Goal: Use online tool/utility: Utilize a website feature to perform a specific function

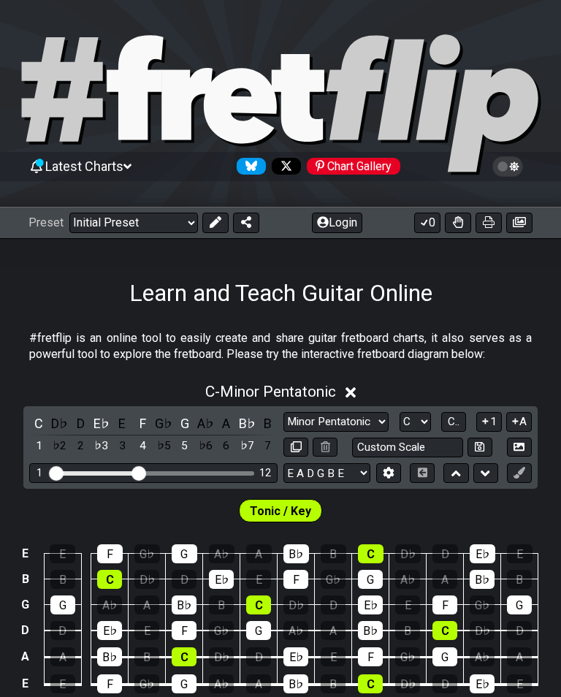
click at [167, 232] on select "Welcome to #fretflip! Initial Preset Custom Preset Minor Pentatonic Major Penta…" at bounding box center [133, 223] width 129 height 20
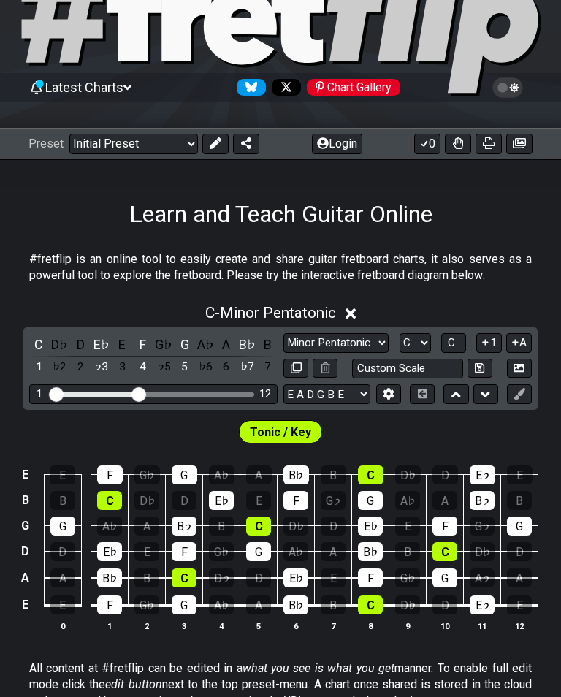
scroll to position [82, 0]
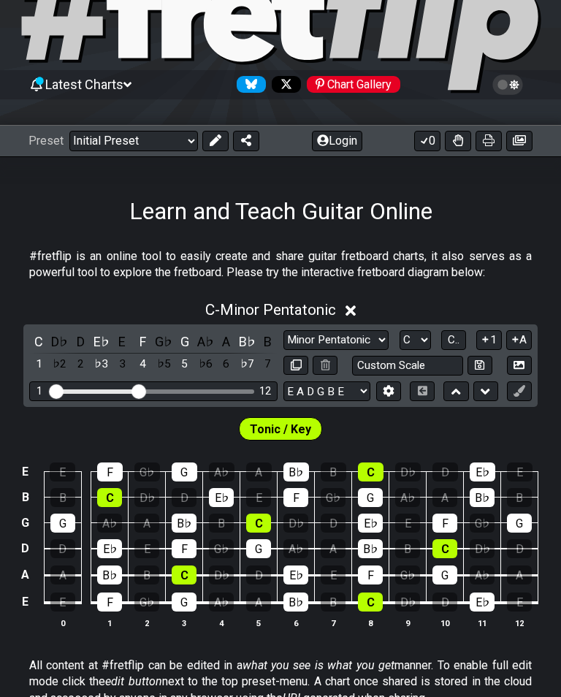
click at [352, 376] on input "Custom Scale" at bounding box center [407, 366] width 111 height 20
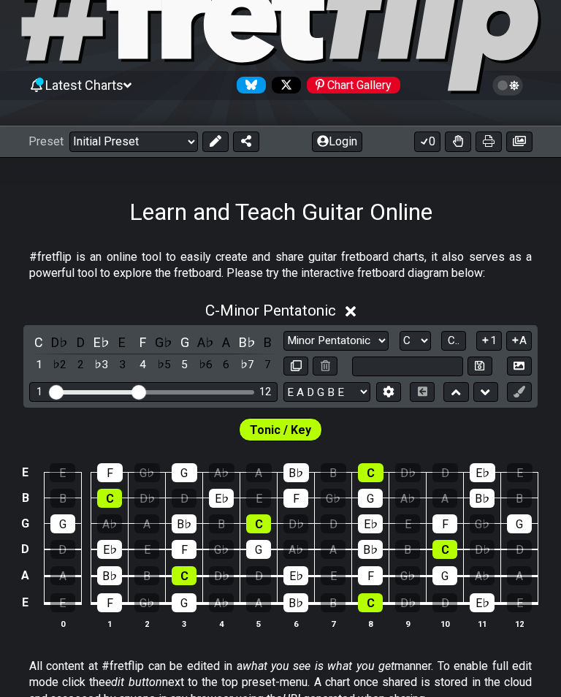
click at [492, 224] on div "Learn and Teach Guitar Online" at bounding box center [280, 191] width 561 height 69
type input "Custom Scale"
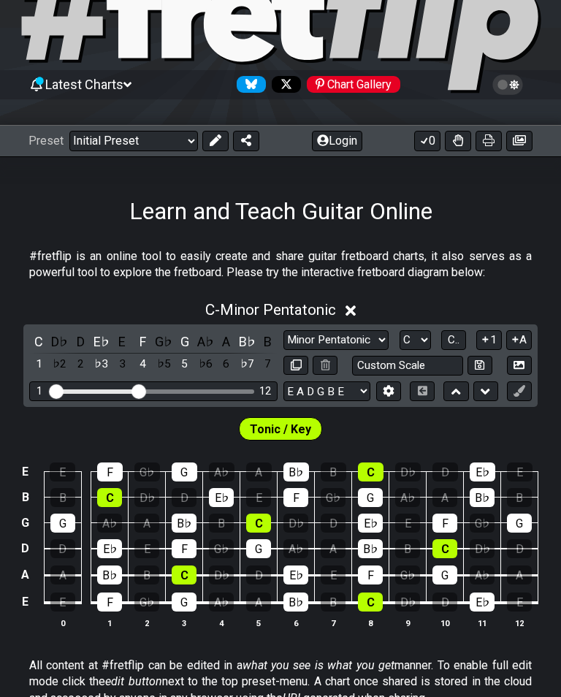
click at [319, 401] on select "E A D G B E E A D G B E E A D G B E B E A D F♯ B A D G C E A D A D G B E E♭ A♭ …" at bounding box center [327, 392] width 87 height 20
click at [448, 347] on span "C.." at bounding box center [454, 339] width 12 height 13
click at [445, 347] on span "1..7" at bounding box center [454, 339] width 18 height 13
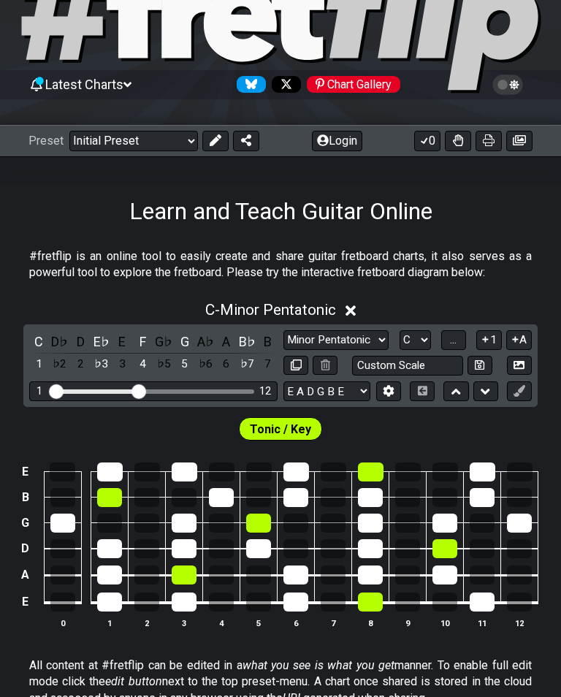
click at [442, 350] on button "..." at bounding box center [454, 340] width 25 height 20
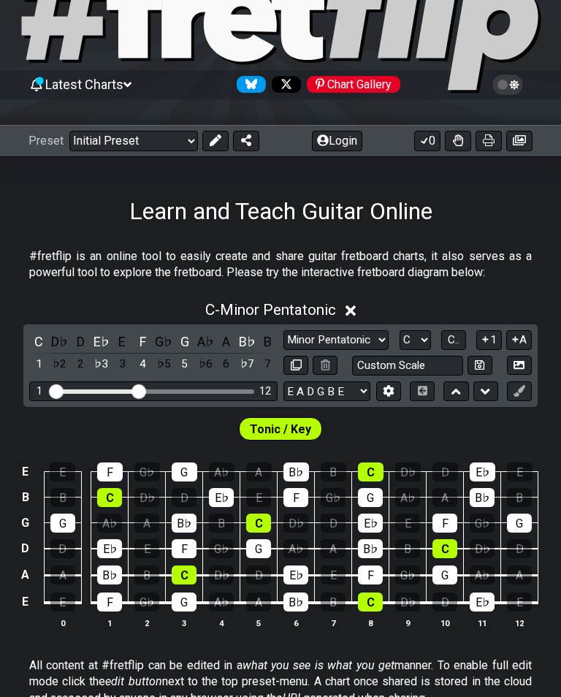
click at [383, 396] on icon at bounding box center [388, 390] width 11 height 11
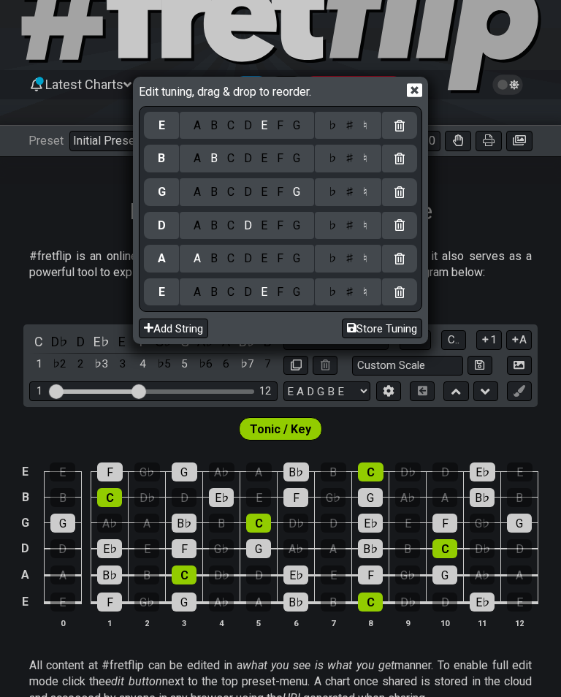
click at [406, 298] on div at bounding box center [399, 293] width 35 height 28
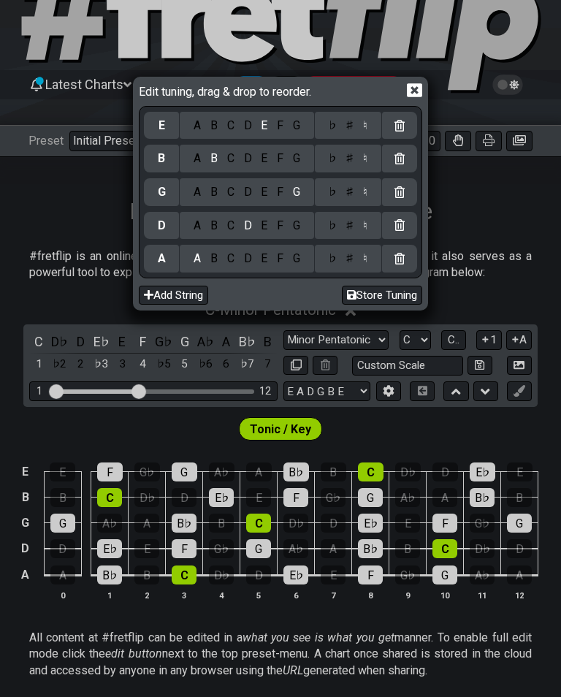
click at [234, 165] on div "C" at bounding box center [230, 159] width 17 height 16
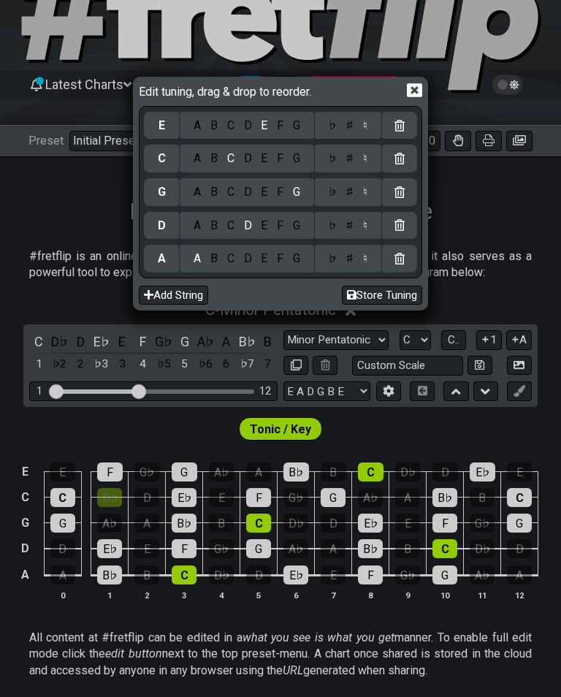
click at [280, 132] on div "F" at bounding box center [281, 126] width 16 height 16
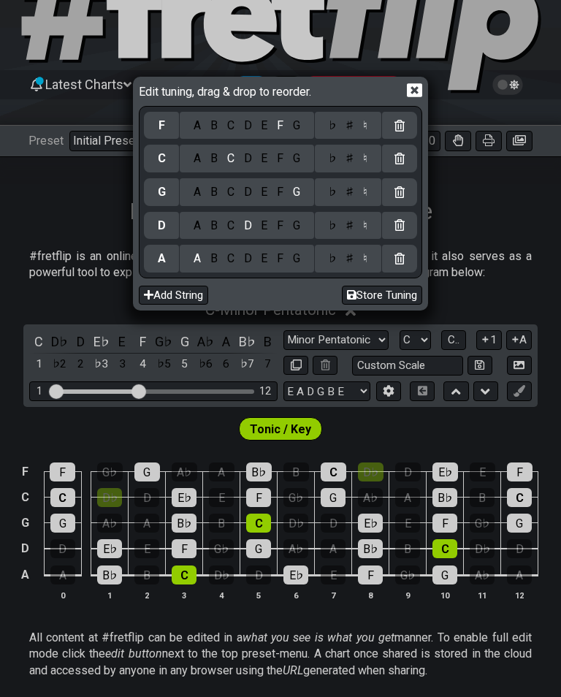
click at [415, 98] on icon at bounding box center [414, 91] width 15 height 14
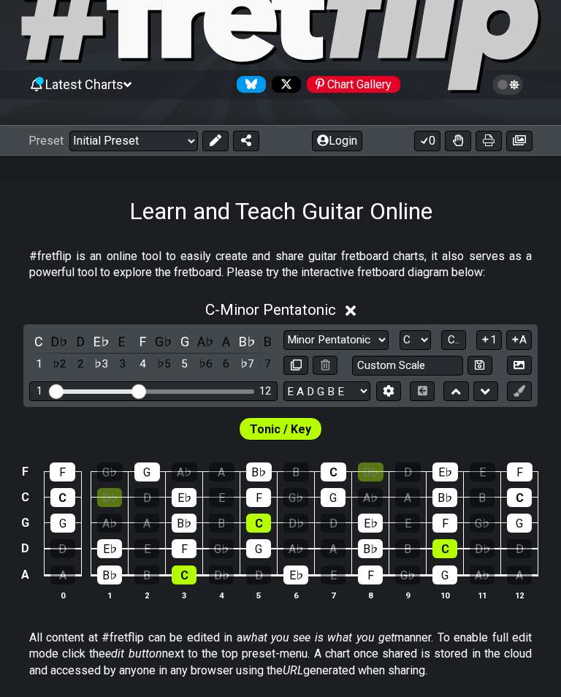
click at [357, 314] on icon at bounding box center [351, 310] width 11 height 15
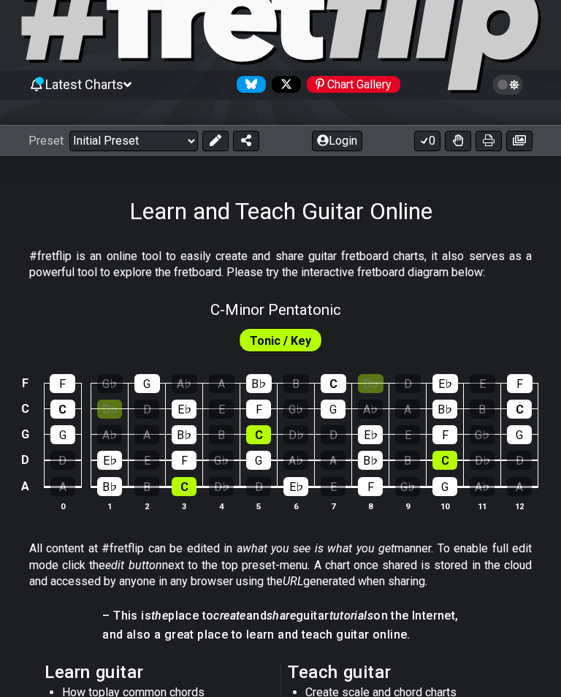
click at [282, 339] on span "Tonic / Key" at bounding box center [280, 340] width 61 height 21
click at [282, 346] on span "Tonic / Key" at bounding box center [280, 340] width 61 height 21
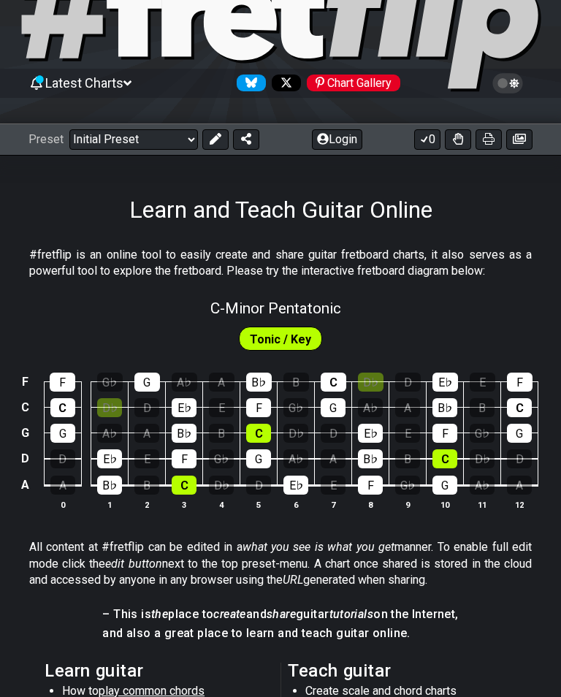
scroll to position [74, 0]
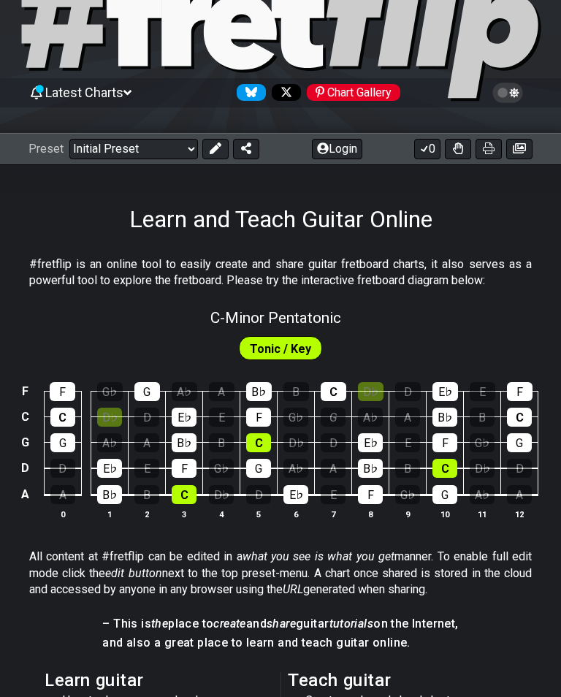
click at [344, 420] on div "G" at bounding box center [333, 417] width 25 height 19
click at [341, 416] on div "G" at bounding box center [333, 417] width 25 height 19
click at [333, 320] on span "C - Minor Pentatonic" at bounding box center [276, 318] width 131 height 18
select select "C"
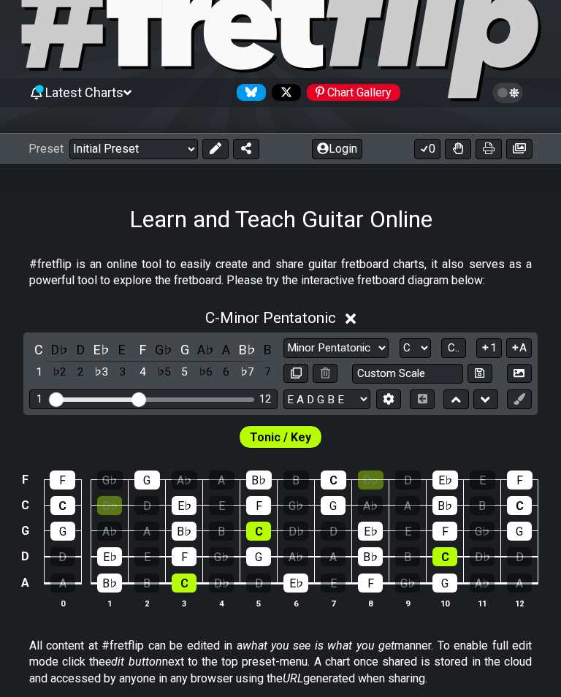
click at [284, 358] on select "Minor Pentatonic Click to edit Minor Pentatonic Major Pentatonic Minor Blues Ma…" at bounding box center [336, 348] width 105 height 20
select select "Major"
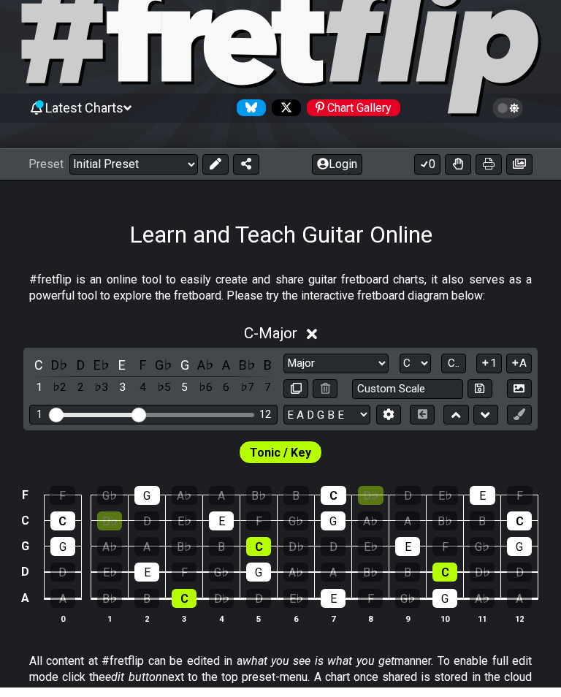
scroll to position [110, 0]
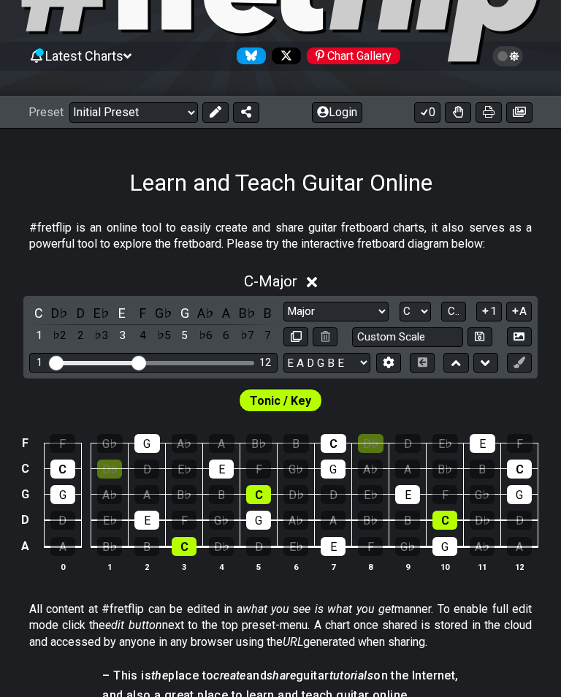
click at [90, 315] on div "D" at bounding box center [80, 313] width 19 height 20
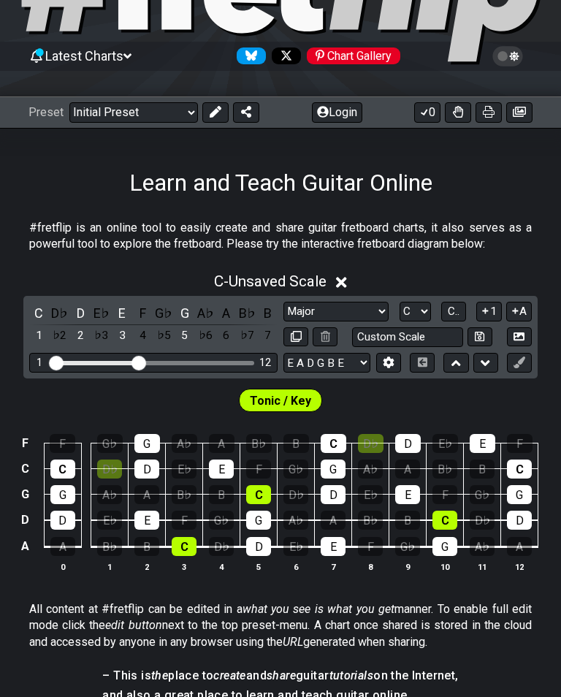
click at [323, 373] on select "E A D G B E E A D G B E E A D G B E B E A D F♯ B A D G C E A D A D G B E E♭ A♭ …" at bounding box center [327, 363] width 87 height 20
click at [384, 368] on icon at bounding box center [389, 363] width 10 height 11
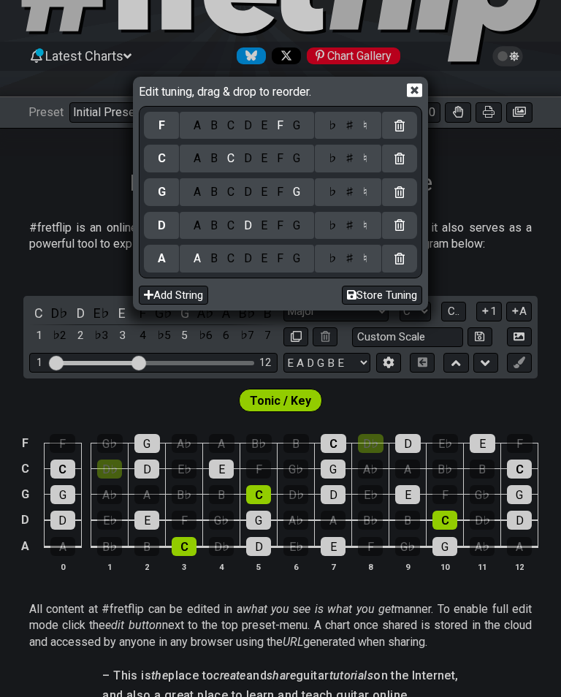
click at [419, 98] on icon at bounding box center [414, 91] width 15 height 14
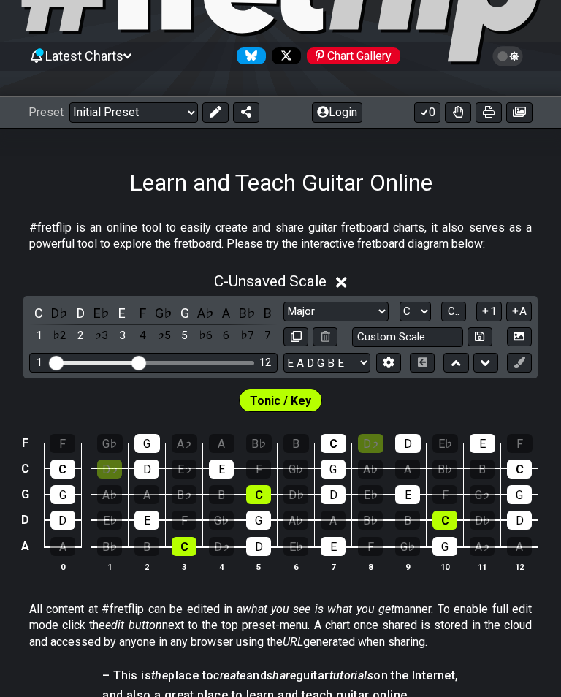
click at [400, 322] on select "A♭ A A♯ B♭ B C C♯ D♭ D D♯ E♭ E F F♯ G♭ G G♯" at bounding box center [415, 312] width 31 height 20
select select "D"
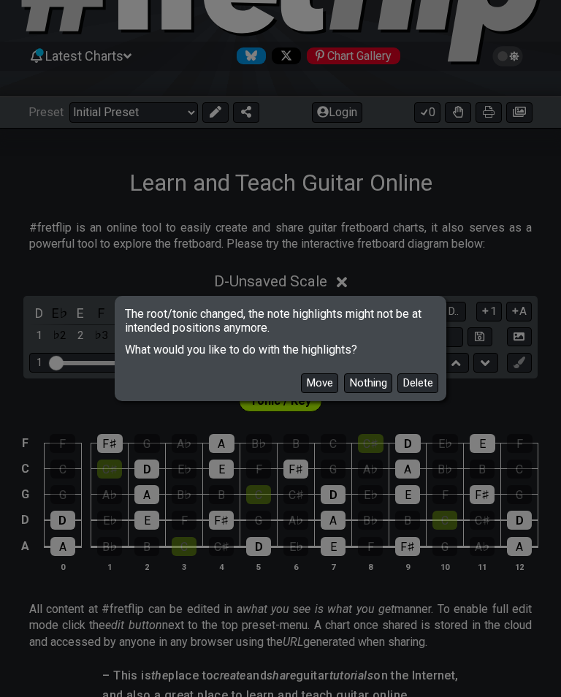
click at [301, 393] on button "Move" at bounding box center [319, 384] width 37 height 20
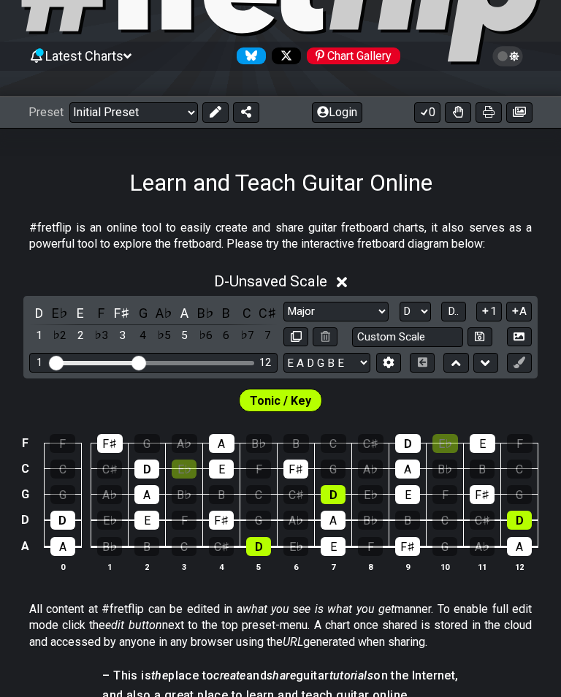
click at [284, 322] on select "Minor Pentatonic Click to edit Minor Pentatonic Major Pentatonic Minor Blues Ma…" at bounding box center [336, 312] width 105 height 20
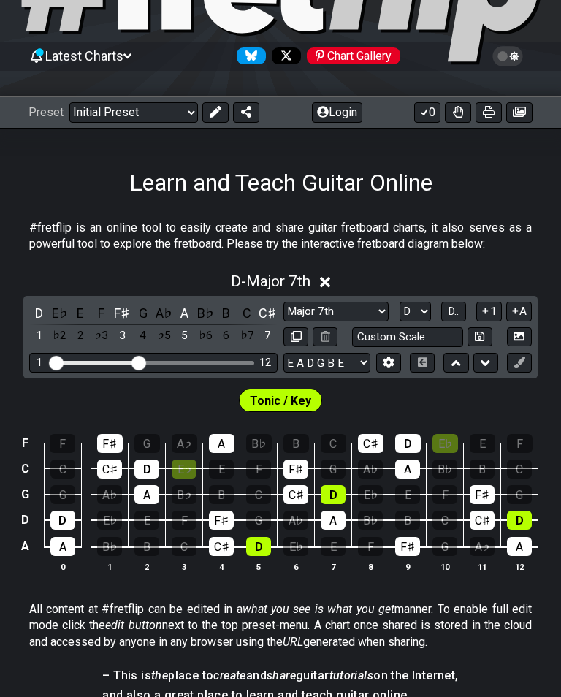
click at [284, 322] on select "Minor Pentatonic Click to edit Minor Pentatonic Major Pentatonic Minor Blues Ma…" at bounding box center [336, 312] width 105 height 20
select select "Major"
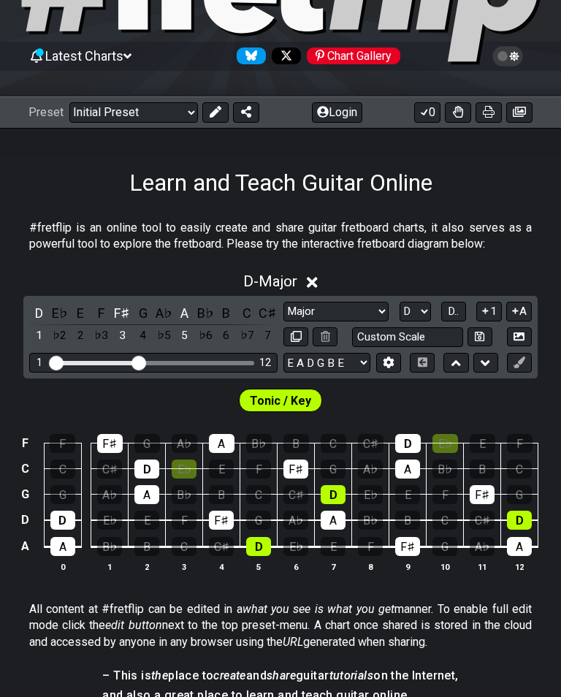
click at [400, 322] on select "A♭ A A♯ B♭ B C C♯ D♭ D D♯ E♭ E F F♯ G♭ G G♯" at bounding box center [415, 312] width 31 height 20
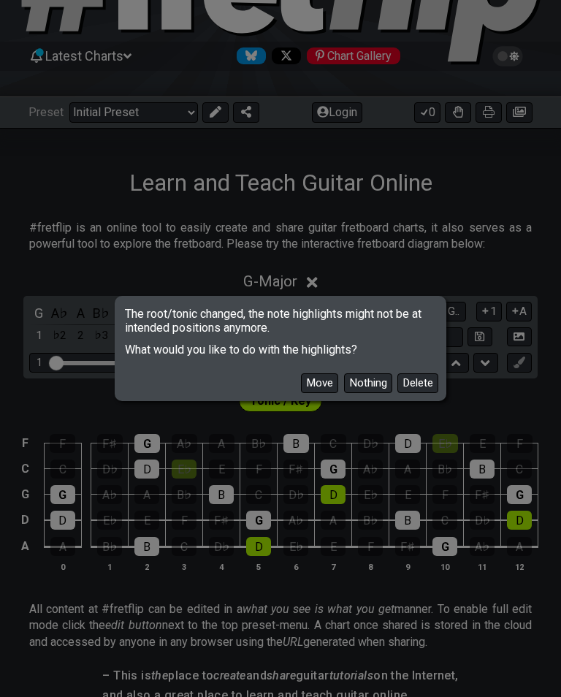
click at [349, 393] on button "Nothing" at bounding box center [368, 384] width 48 height 20
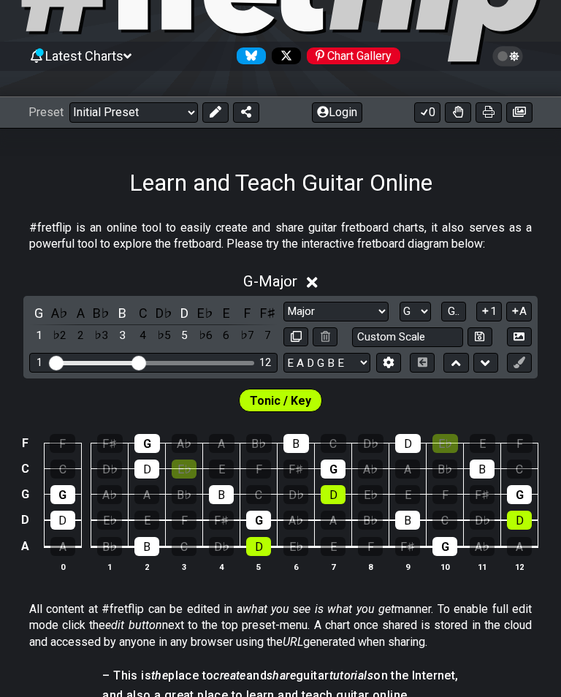
click at [400, 322] on select "A♭ A A♯ B♭ B C C♯ D♭ D D♯ E♭ E F F♯ G♭ G G♯" at bounding box center [415, 312] width 31 height 20
select select "D"
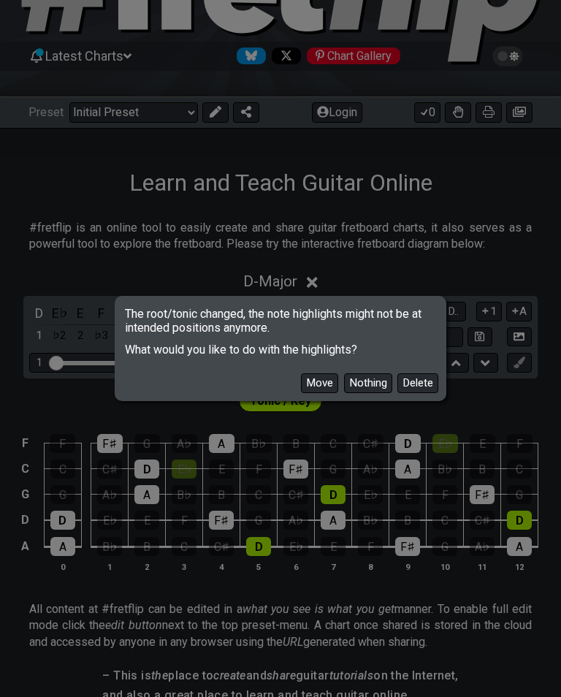
click at [301, 393] on button "Move" at bounding box center [319, 384] width 37 height 20
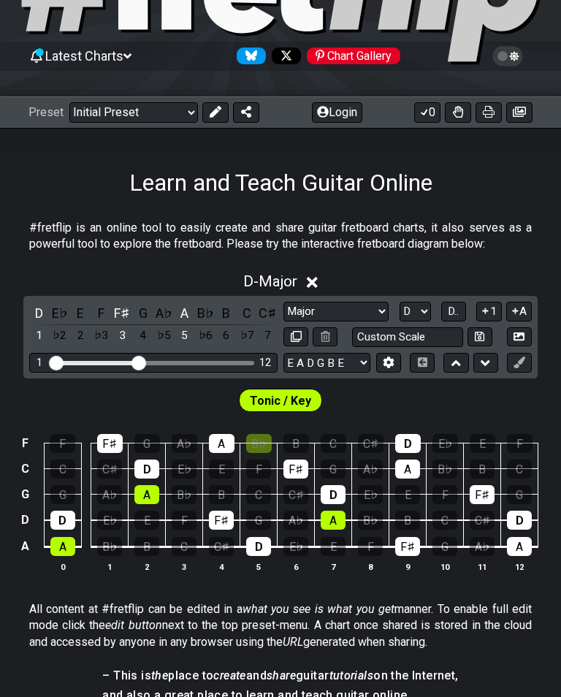
click at [352, 347] on input "Custom Scale" at bounding box center [407, 338] width 111 height 20
click at [522, 260] on div "#fretflip is an online tool to easily create and share guitar fretboard charts,…" at bounding box center [280, 239] width 503 height 50
type input "Custom Scale"
click at [284, 322] on select "Minor Pentatonic Click to edit Minor Pentatonic Major Pentatonic Minor Blues Ma…" at bounding box center [336, 312] width 105 height 20
select select "Major / [PERSON_NAME]"
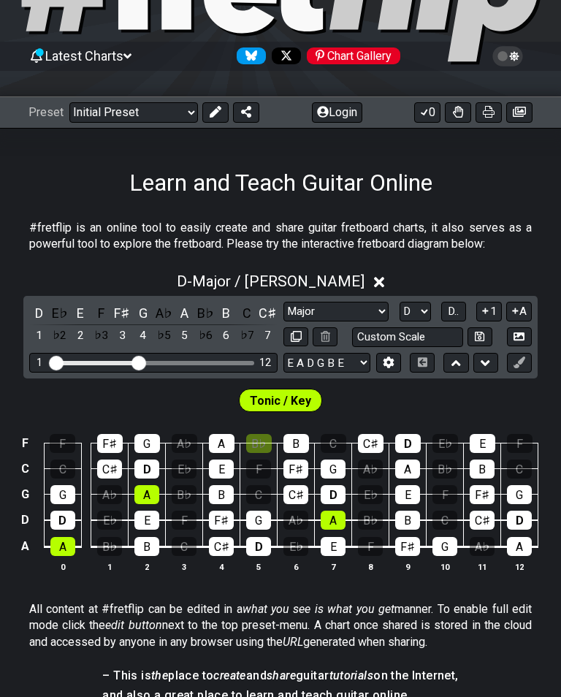
click at [400, 322] on select "A♭ A A♯ B♭ B C C♯ D♭ D D♯ E♭ E F F♯ G♭ G G♯" at bounding box center [415, 312] width 31 height 20
select select "G"
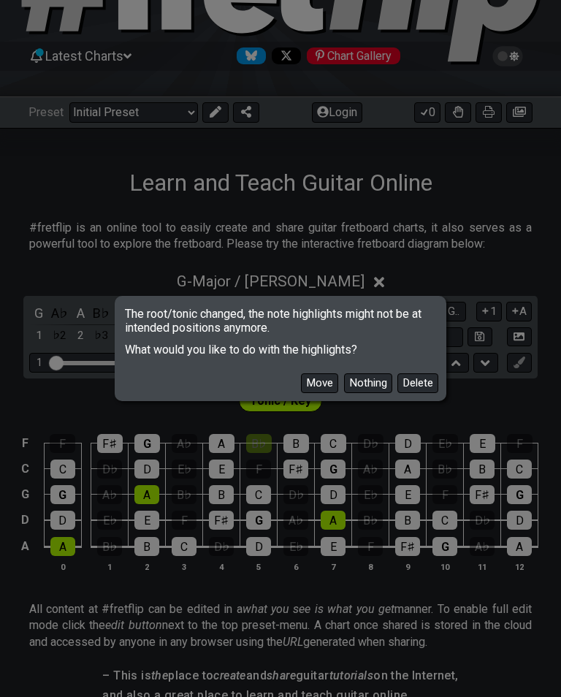
click at [301, 393] on button "Move" at bounding box center [319, 384] width 37 height 20
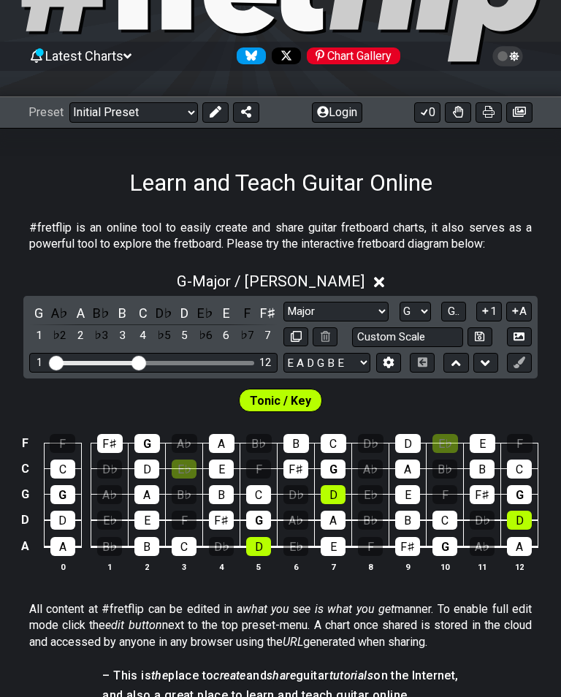
click at [442, 322] on button "G.." at bounding box center [454, 312] width 25 height 20
click at [445, 318] on span "1..7" at bounding box center [454, 311] width 18 height 13
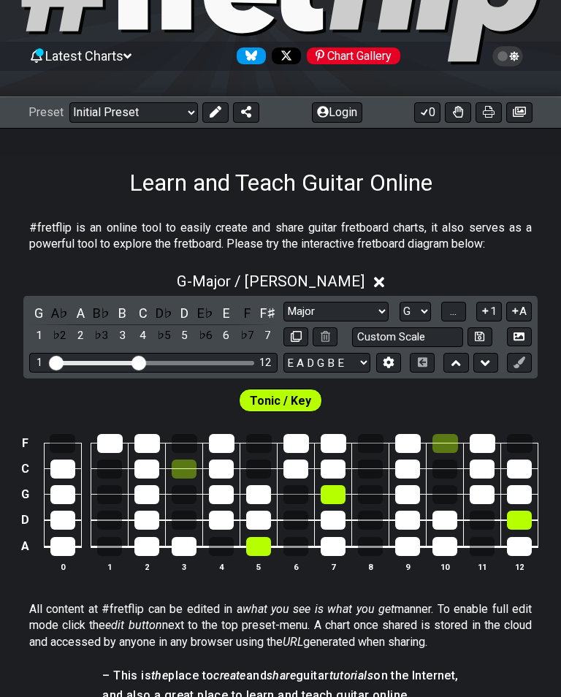
click at [450, 318] on span "..." at bounding box center [453, 311] width 7 height 13
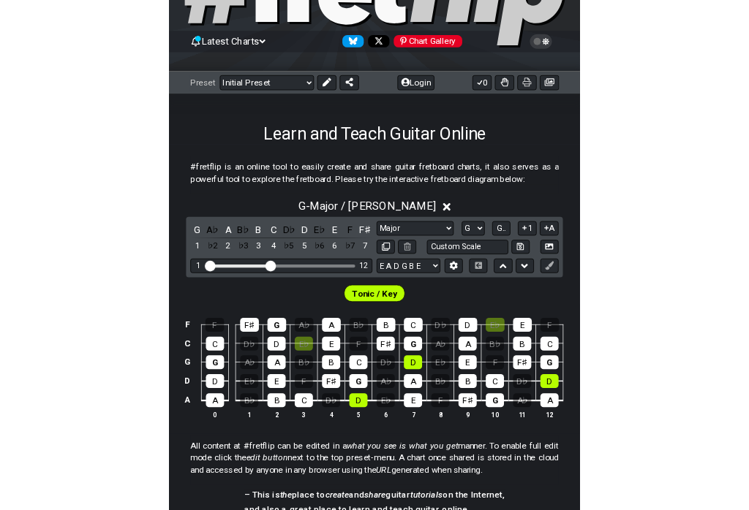
scroll to position [204, 0]
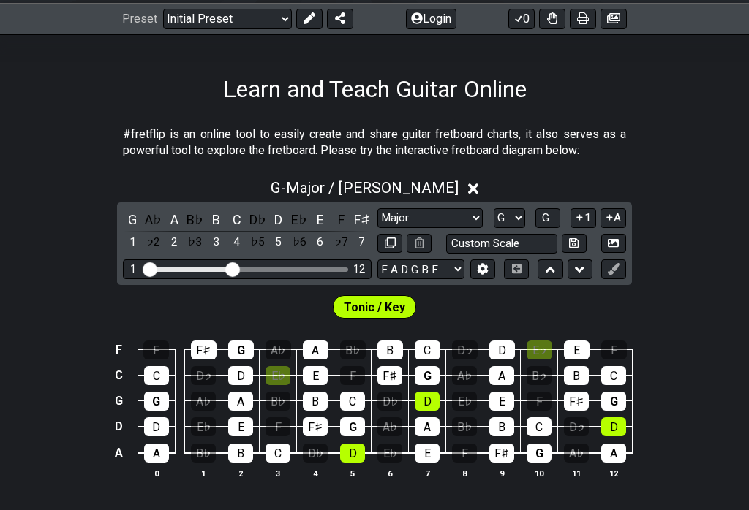
click at [377, 228] on select "Minor Pentatonic Click to edit Minor Pentatonic Major Pentatonic Minor Blues Ma…" at bounding box center [429, 218] width 105 height 20
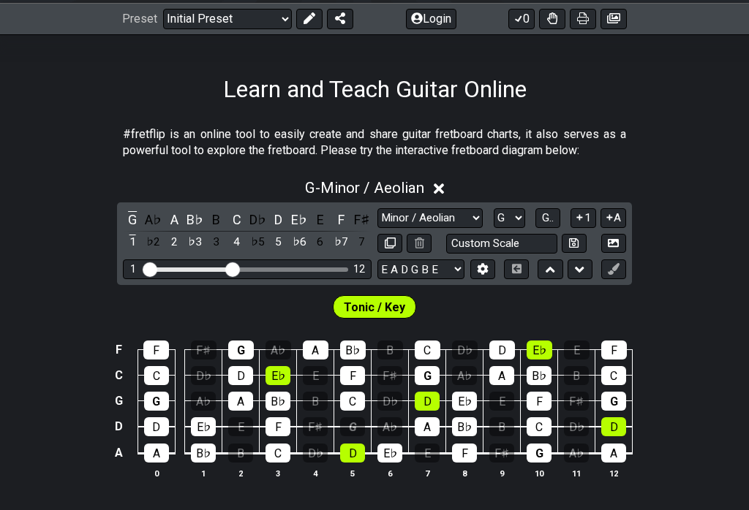
click at [359, 436] on div "G" at bounding box center [352, 426] width 25 height 19
click at [355, 436] on div "G" at bounding box center [352, 426] width 25 height 19
click at [535, 228] on button "G.." at bounding box center [547, 218] width 25 height 20
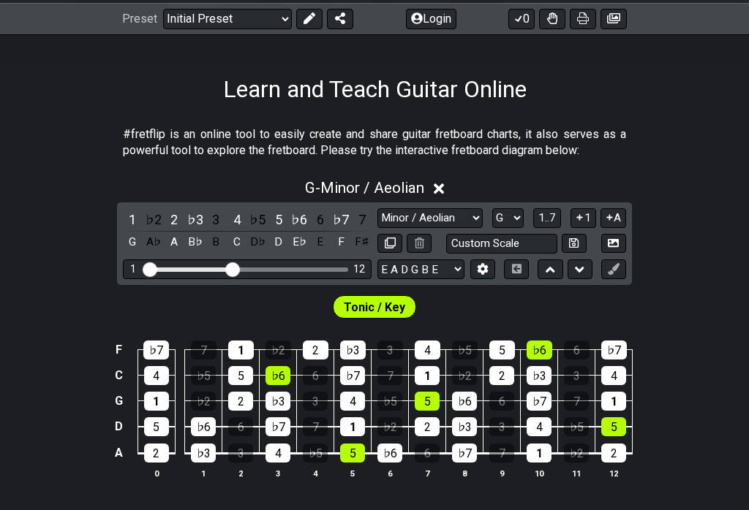
click at [377, 228] on select "Minor Pentatonic Click to edit Minor Pentatonic Major Pentatonic Minor Blues Ma…" at bounding box center [429, 218] width 105 height 20
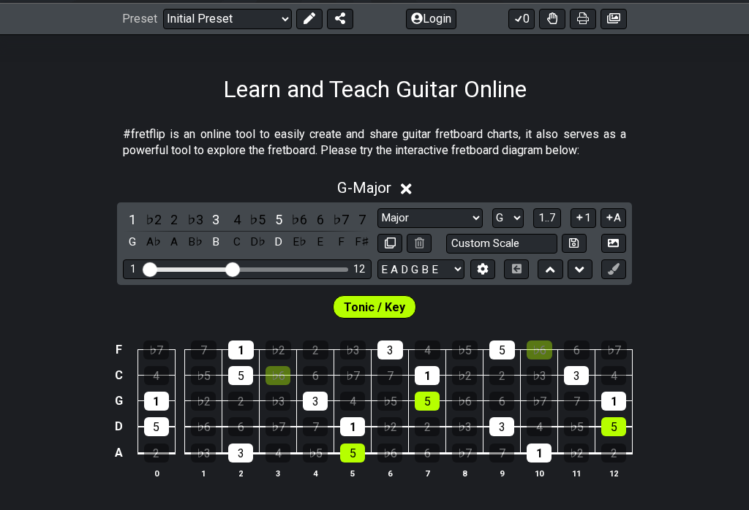
click at [377, 228] on select "Minor Pentatonic Click to edit Minor Pentatonic Major Pentatonic Minor Blues Ma…" at bounding box center [429, 218] width 105 height 20
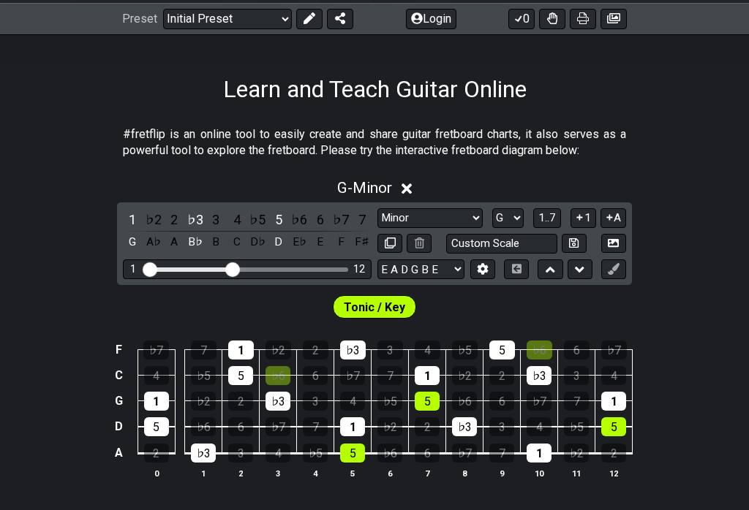
click at [377, 228] on select "Minor Pentatonic Click to edit Minor Pentatonic Major Pentatonic Minor Blues Ma…" at bounding box center [429, 218] width 105 height 20
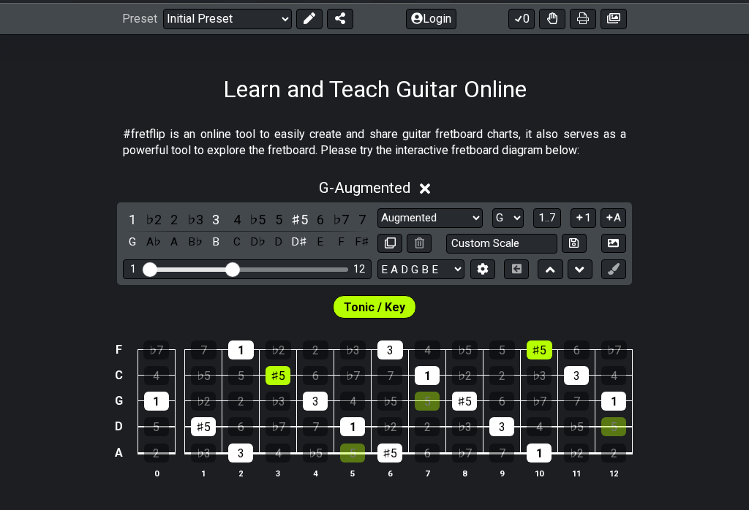
click at [377, 228] on select "Minor Pentatonic Click to edit Minor Pentatonic Major Pentatonic Minor Blues Ma…" at bounding box center [429, 218] width 105 height 20
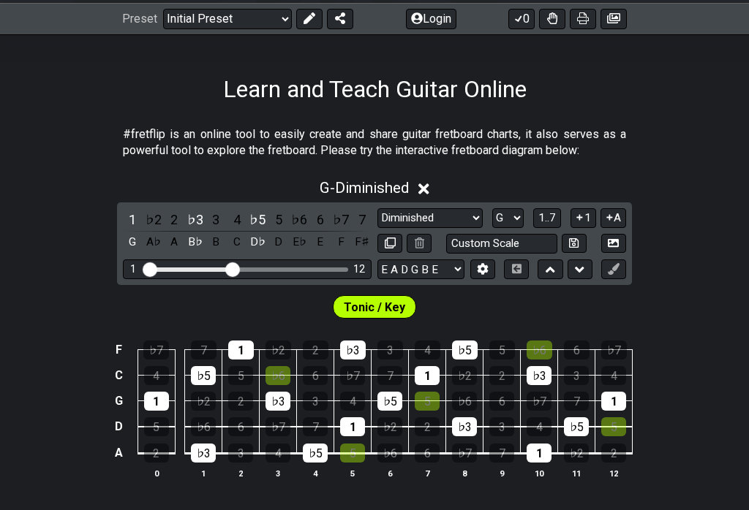
click at [377, 228] on select "Minor Pentatonic Click to edit Minor Pentatonic Major Pentatonic Minor Blues Ma…" at bounding box center [429, 218] width 105 height 20
select select "Dominant 7th"
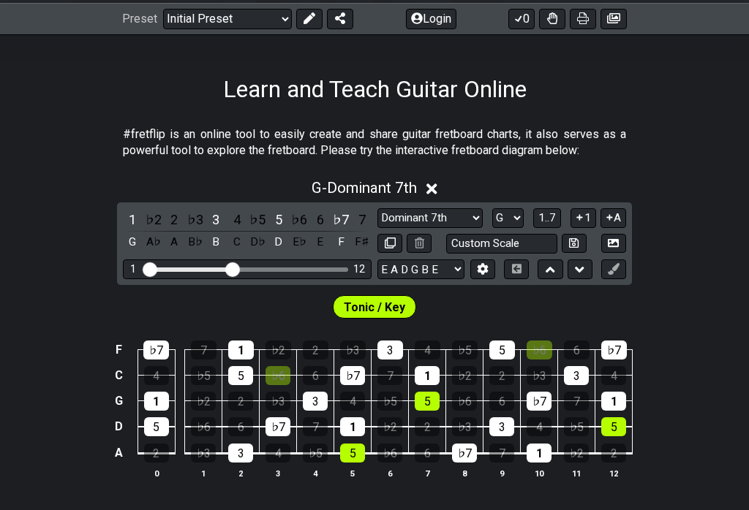
click at [492, 228] on select "A♭ A A♯ B♭ B C C♯ D♭ D D♯ E♭ E F F♯ G♭ G G♯" at bounding box center [507, 218] width 31 height 20
select select "D"
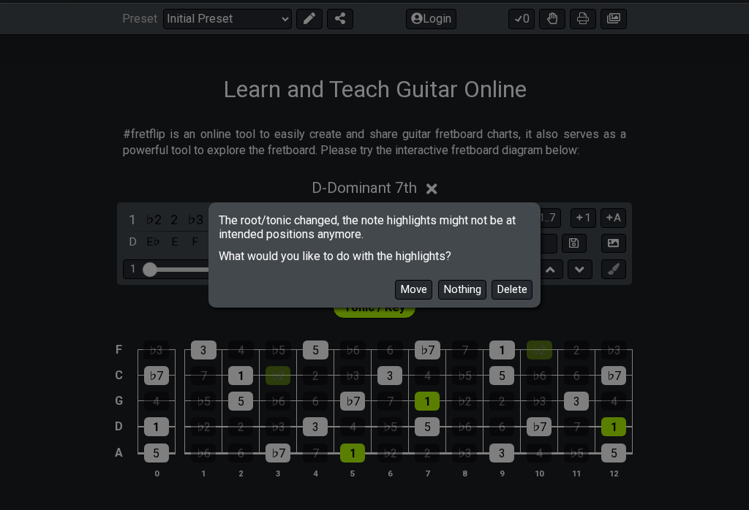
click at [395, 297] on button "Move" at bounding box center [413, 290] width 37 height 20
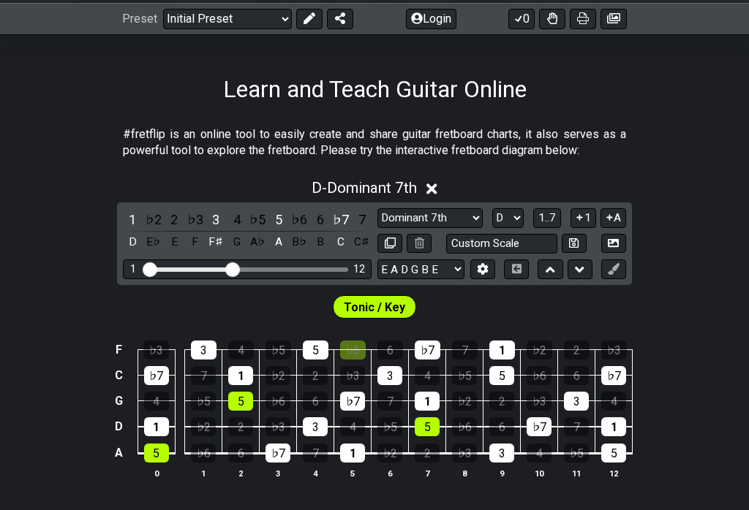
click at [377, 228] on select "Minor Pentatonic Click to edit Minor Pentatonic Major Pentatonic Minor Blues Ma…" at bounding box center [429, 218] width 105 height 20
select select "Mixolydian"
